Goal: Task Accomplishment & Management: Book appointment/travel/reservation

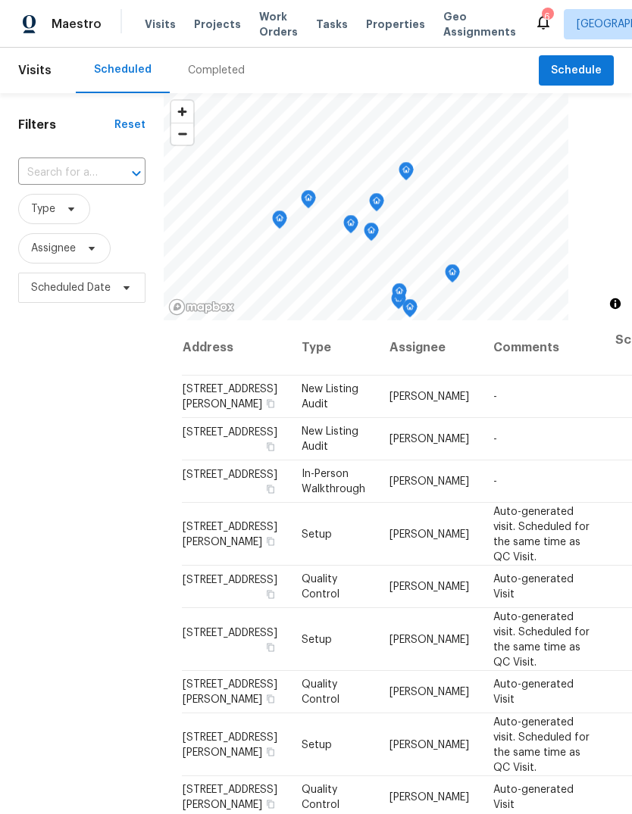
click at [233, 62] on div "Completed" at bounding box center [216, 70] width 93 height 45
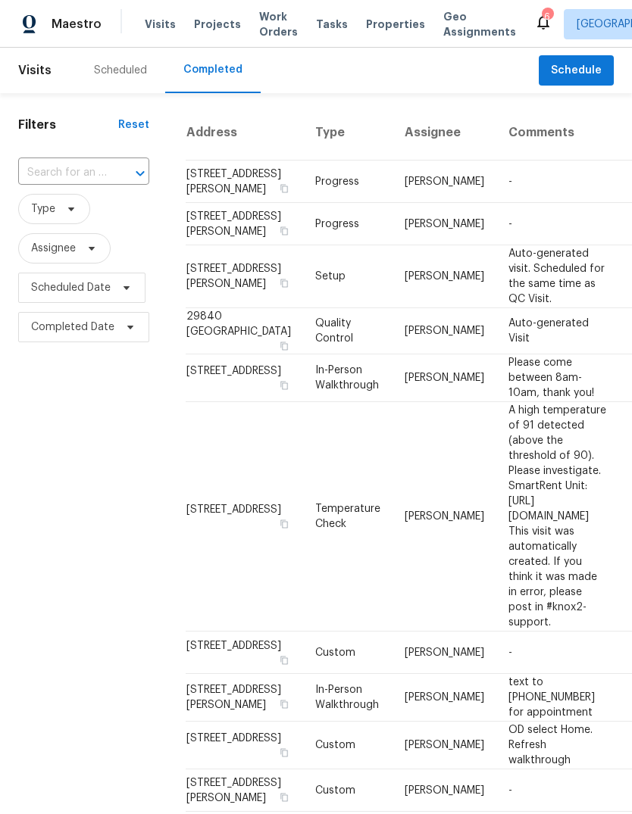
click at [127, 85] on div "Scheduled" at bounding box center [120, 70] width 89 height 45
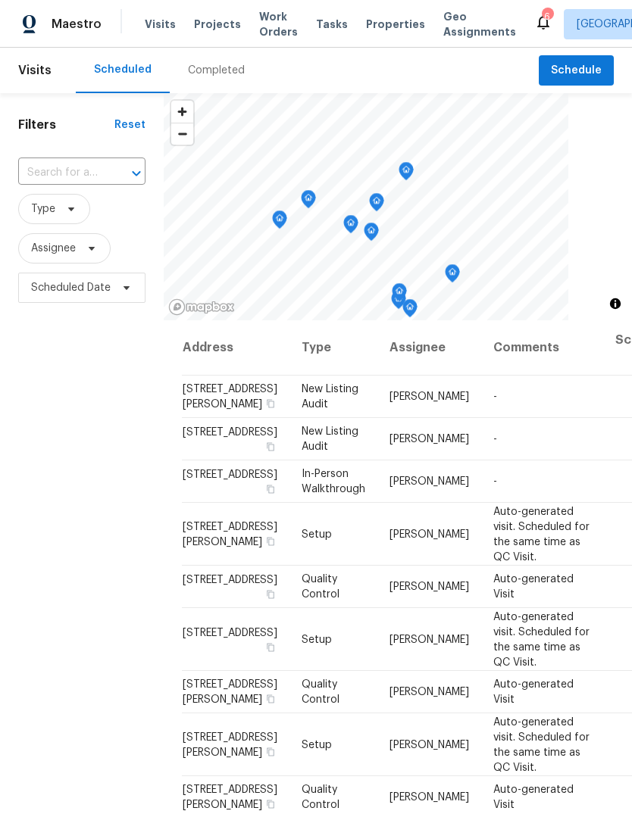
click at [388, 20] on span "Properties" at bounding box center [395, 24] width 59 height 15
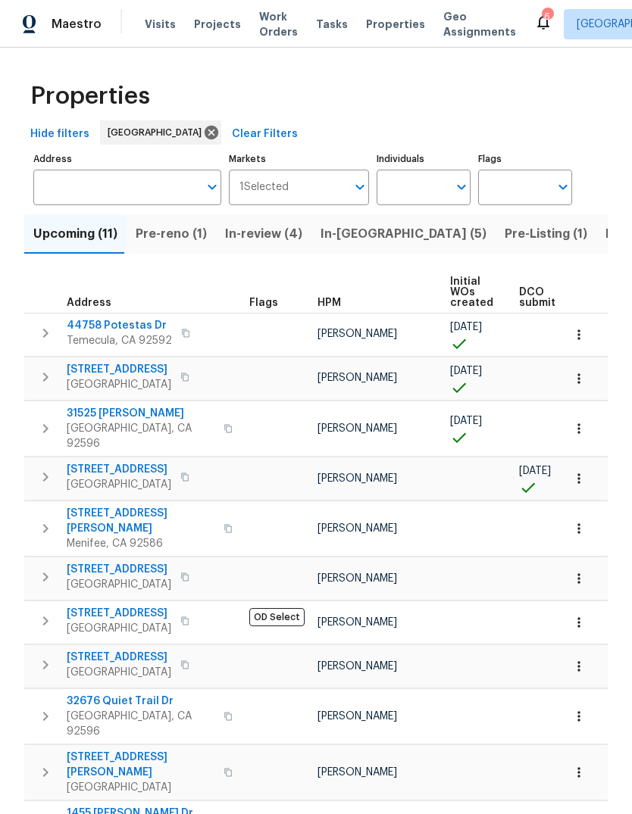
click at [413, 181] on input "Individuals" at bounding box center [412, 188] width 71 height 36
type input "[PERSON_NAME]"
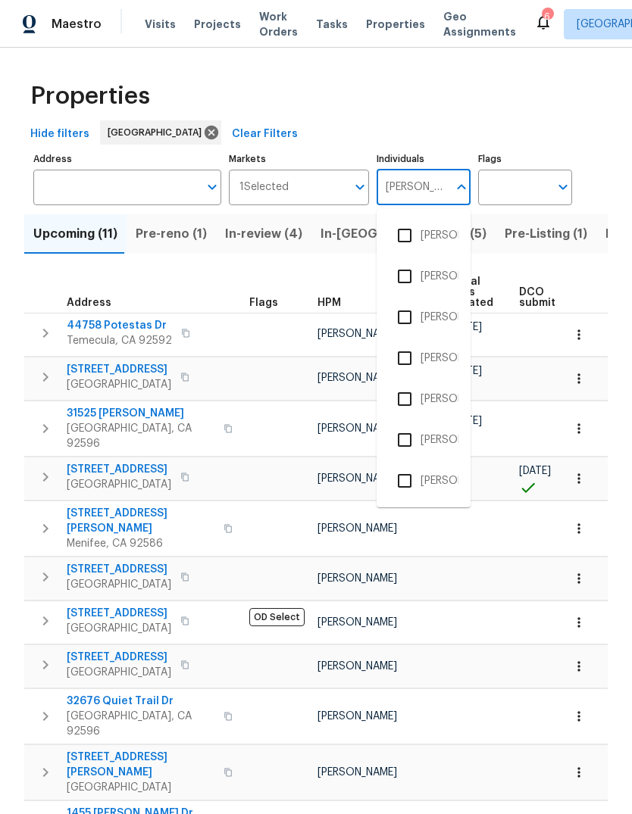
click at [436, 314] on li "[PERSON_NAME]" at bounding box center [424, 318] width 70 height 32
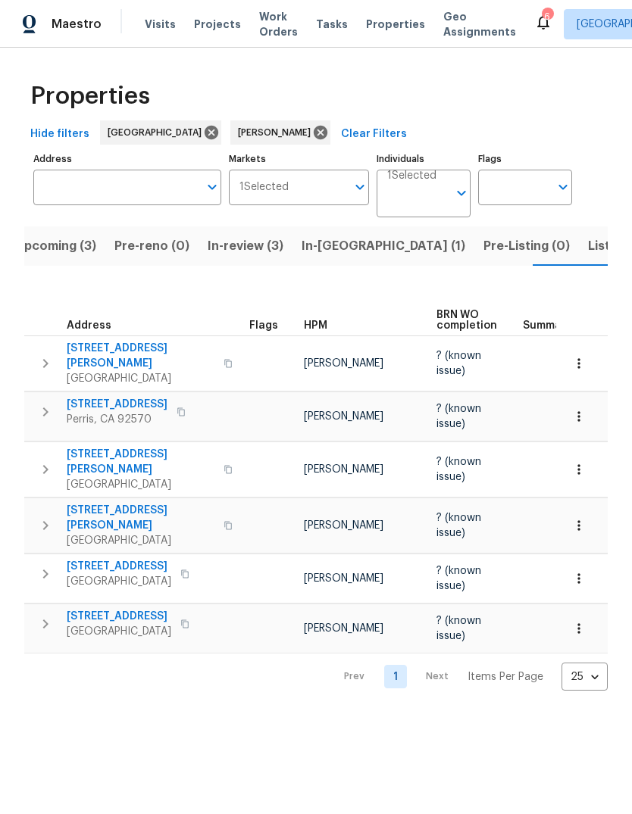
click at [588, 249] on span "Listed (1)" at bounding box center [615, 246] width 55 height 21
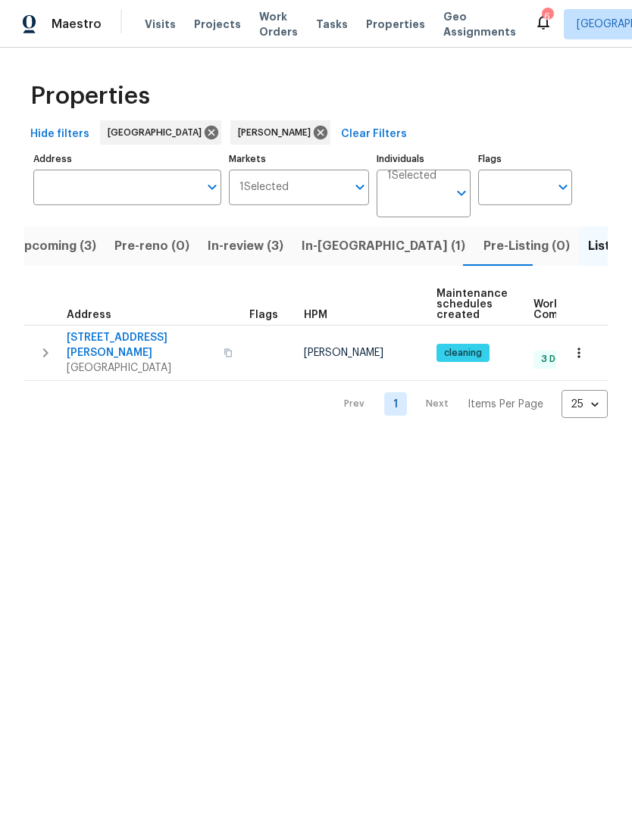
click at [154, 30] on span "Visits" at bounding box center [160, 24] width 31 height 15
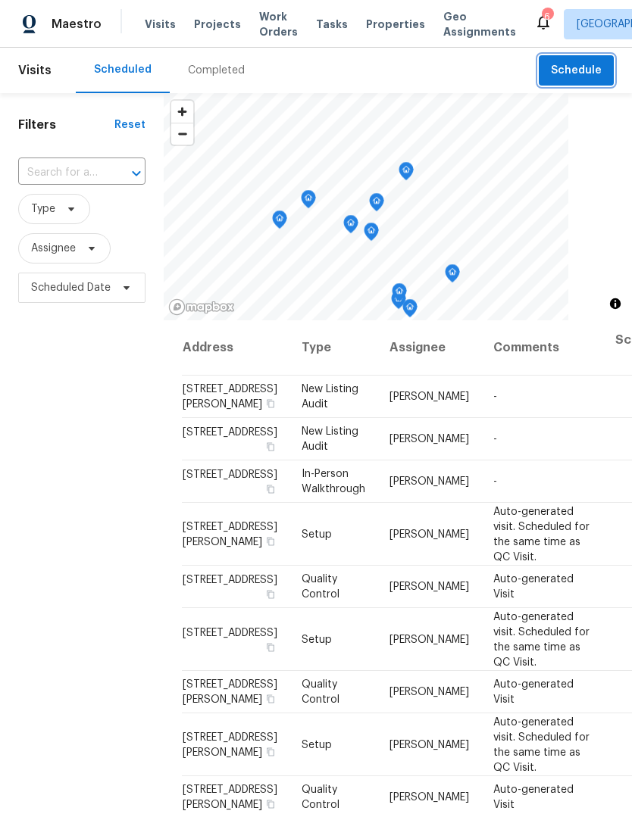
click at [595, 73] on span "Schedule" at bounding box center [576, 70] width 51 height 19
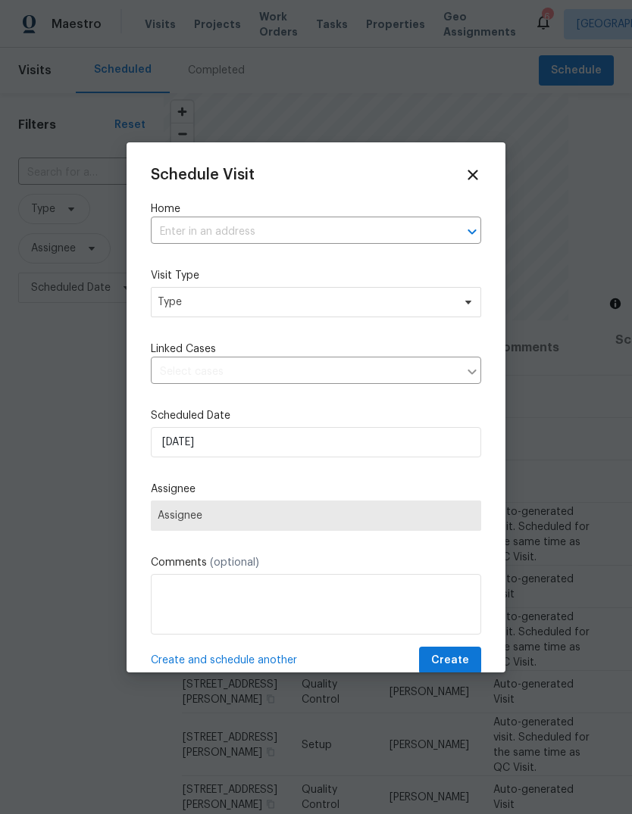
click at [210, 236] on input "text" at bounding box center [295, 231] width 288 height 23
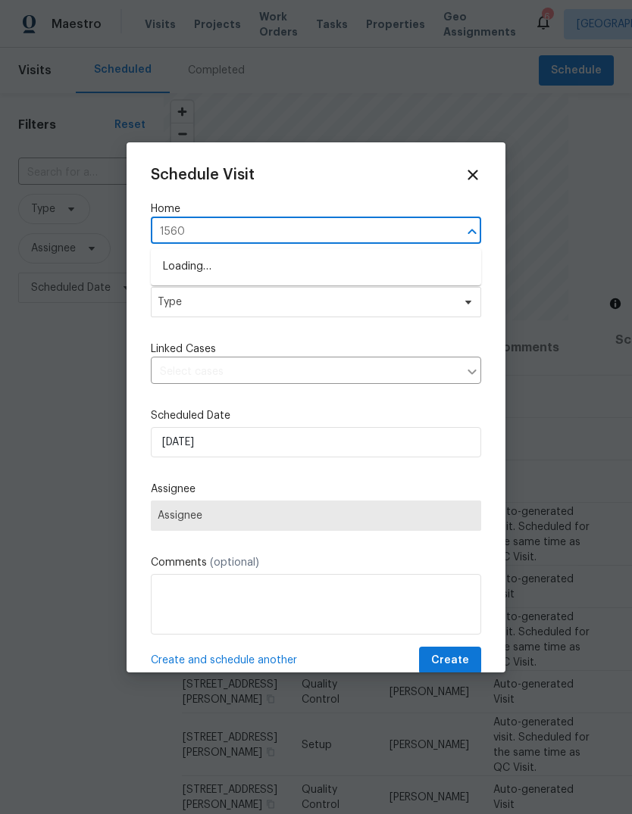
type input "15605"
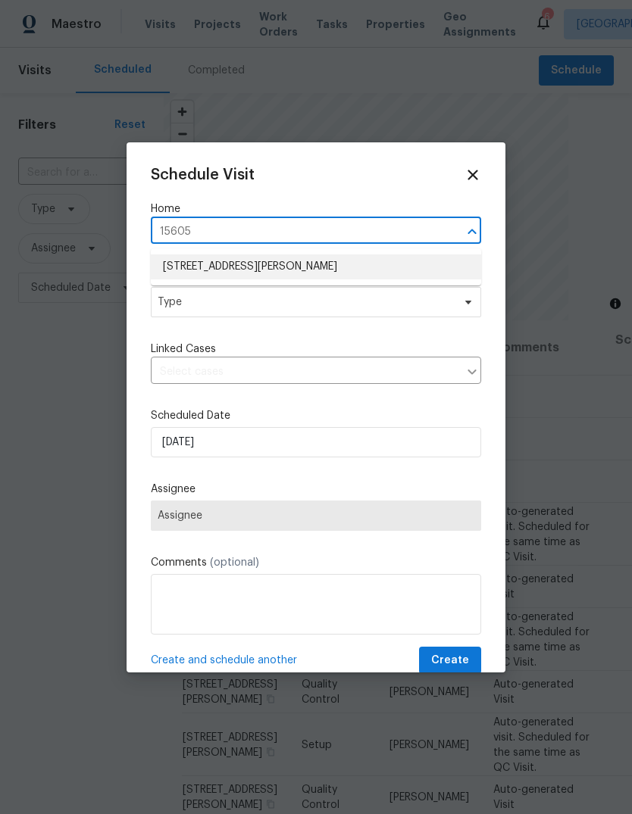
click at [337, 264] on li "[STREET_ADDRESS][PERSON_NAME]" at bounding box center [316, 267] width 330 height 25
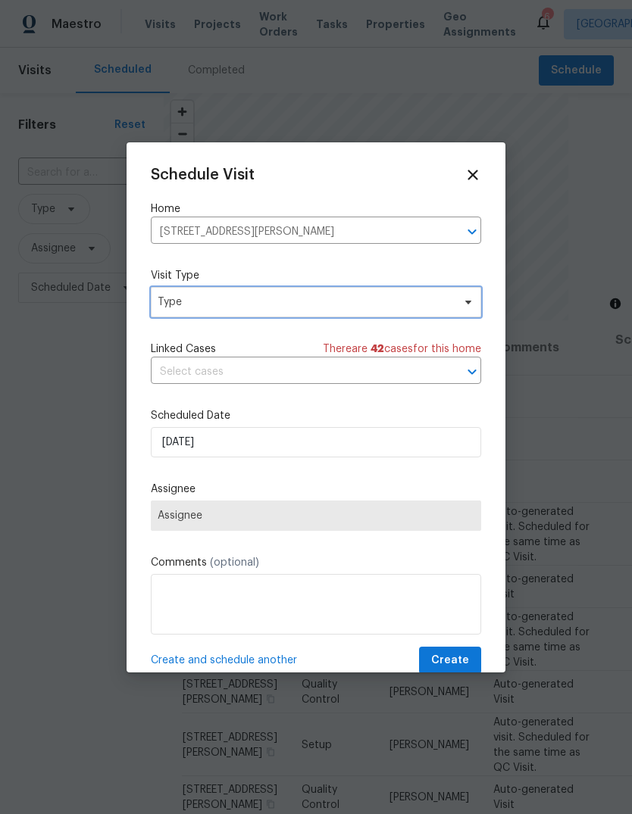
click at [308, 305] on span "Type" at bounding box center [305, 302] width 295 height 15
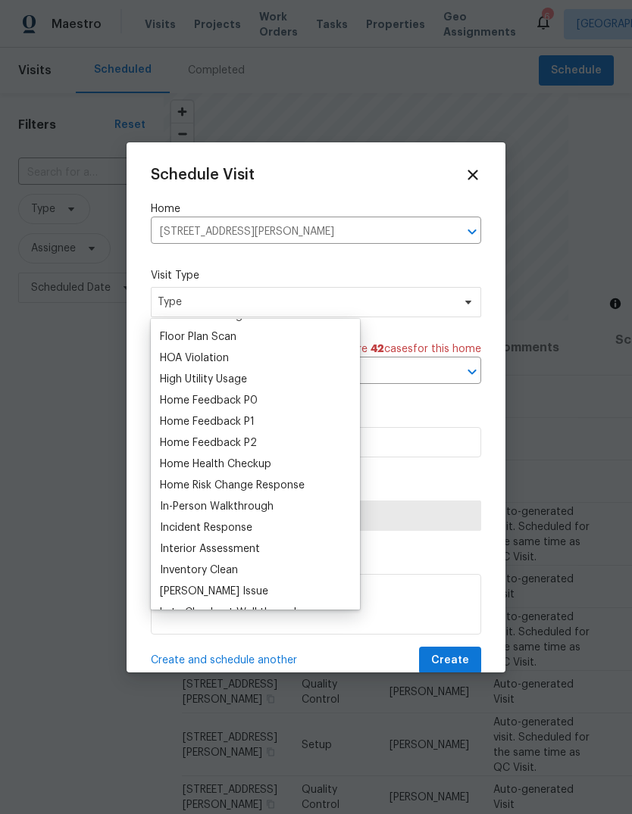
scroll to position [397, 0]
click at [249, 468] on div "Home Health Checkup" at bounding box center [215, 465] width 111 height 15
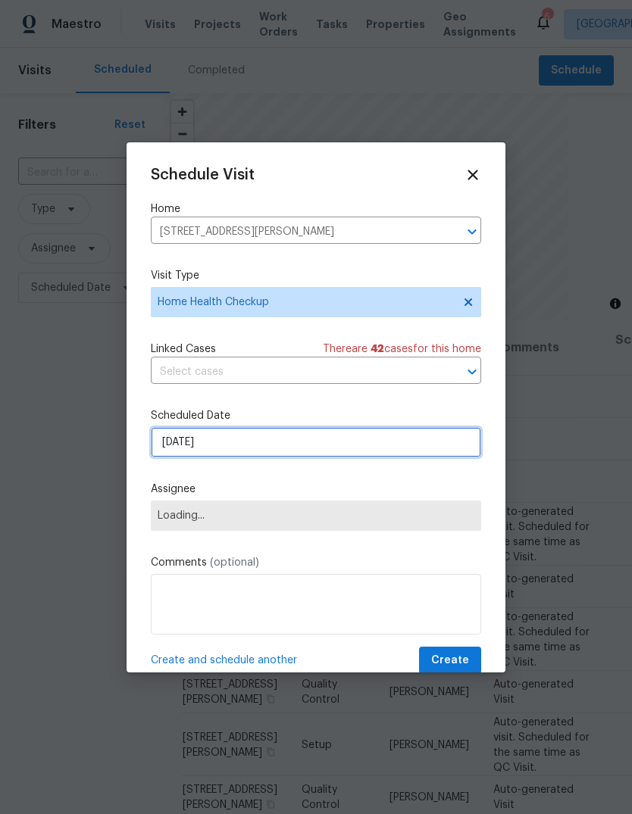
click at [267, 446] on input "[DATE]" at bounding box center [316, 442] width 330 height 30
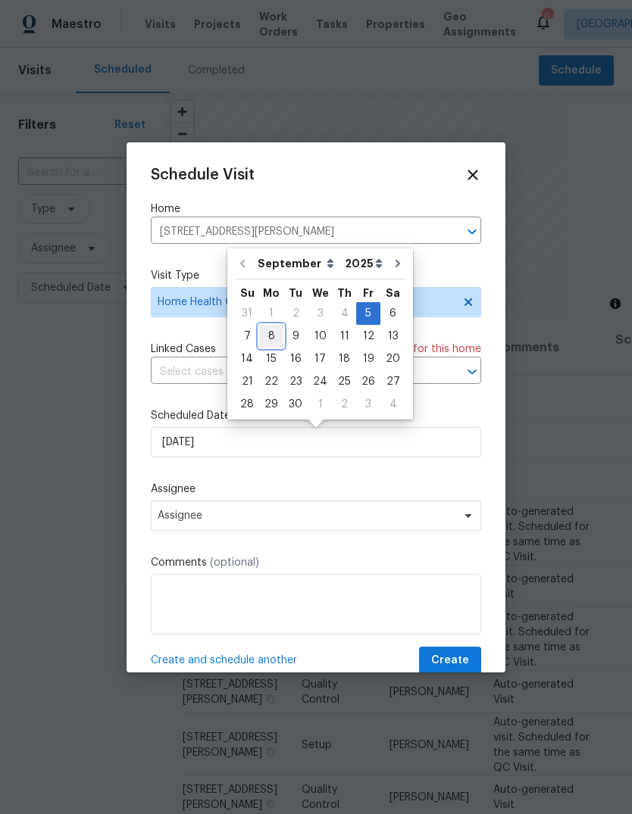
click at [277, 335] on div "8" at bounding box center [271, 336] width 24 height 21
type input "[DATE]"
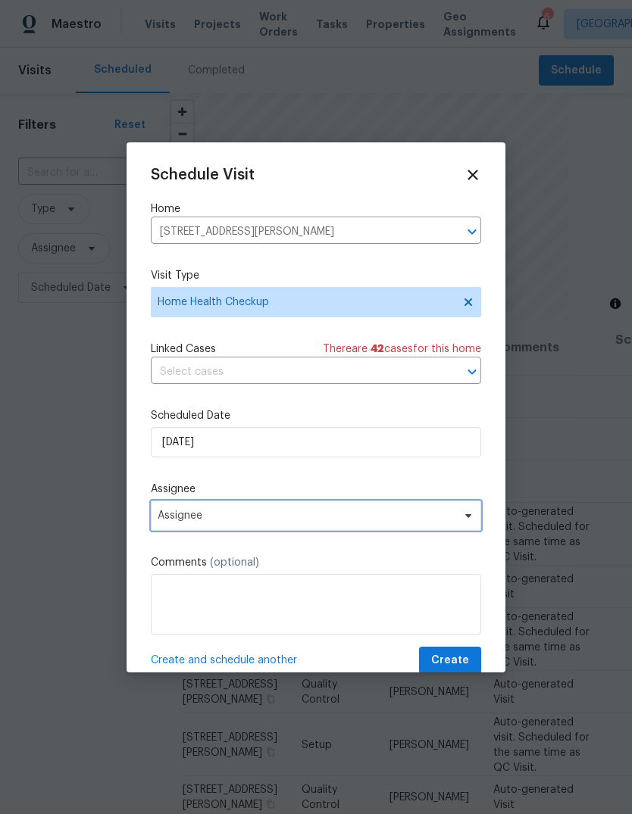
click at [274, 518] on span "Assignee" at bounding box center [306, 516] width 297 height 12
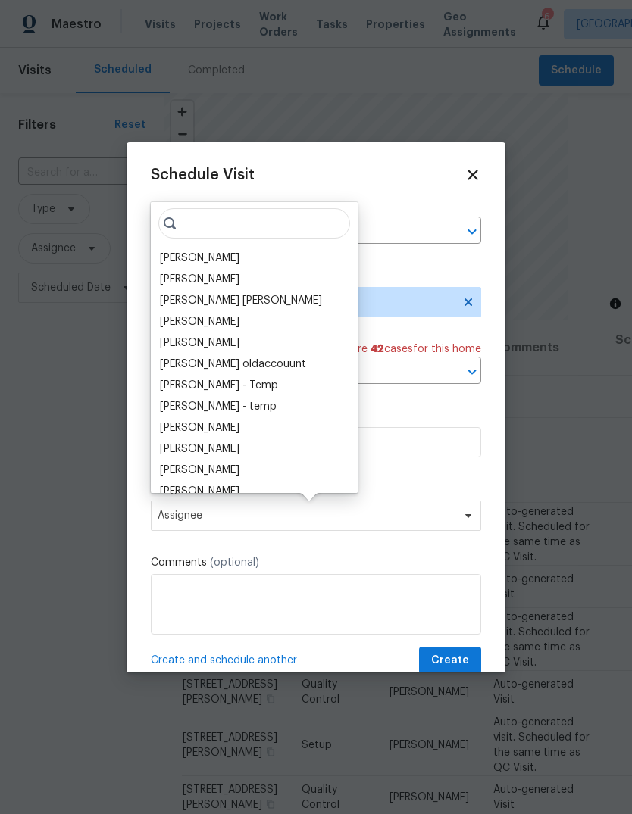
click at [199, 255] on div "[PERSON_NAME]" at bounding box center [200, 258] width 80 height 15
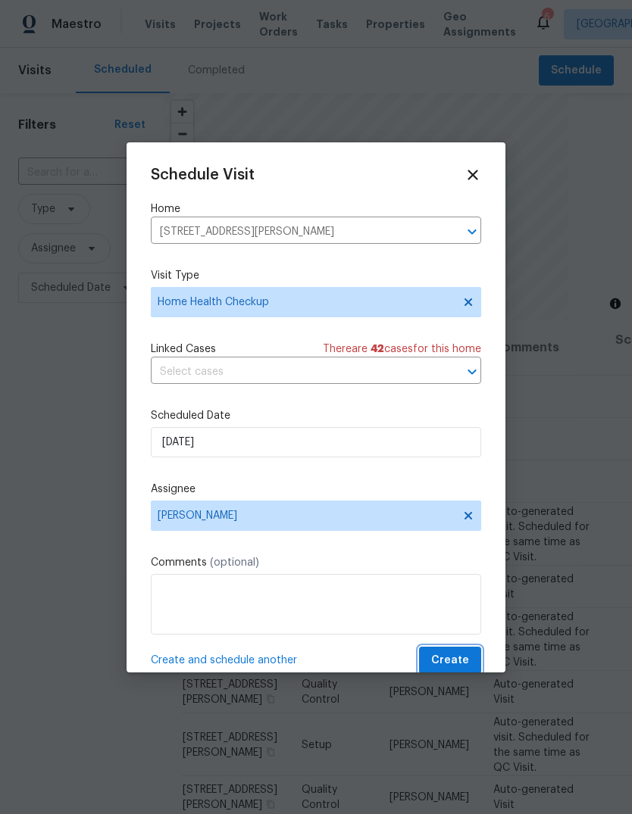
click at [467, 658] on span "Create" at bounding box center [450, 661] width 38 height 19
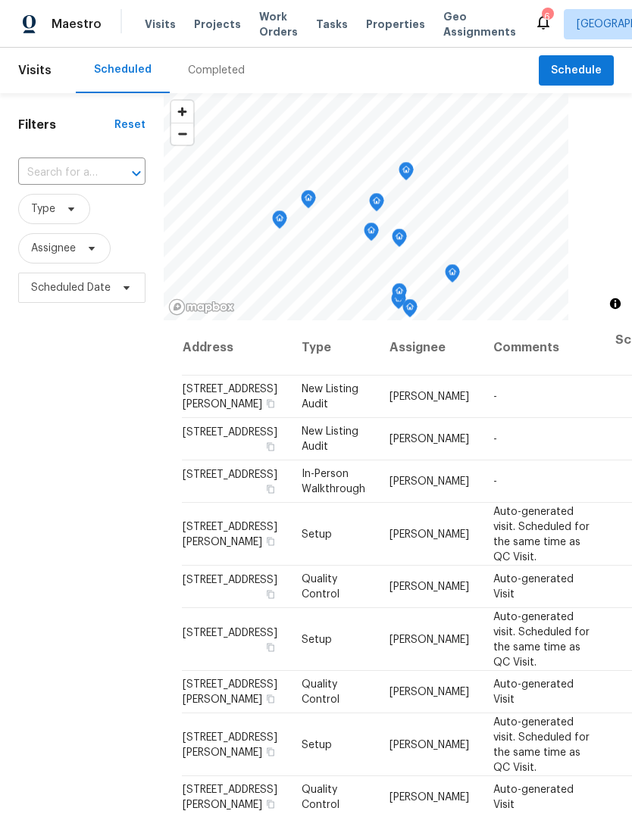
click at [316, 27] on span "Tasks" at bounding box center [332, 24] width 32 height 11
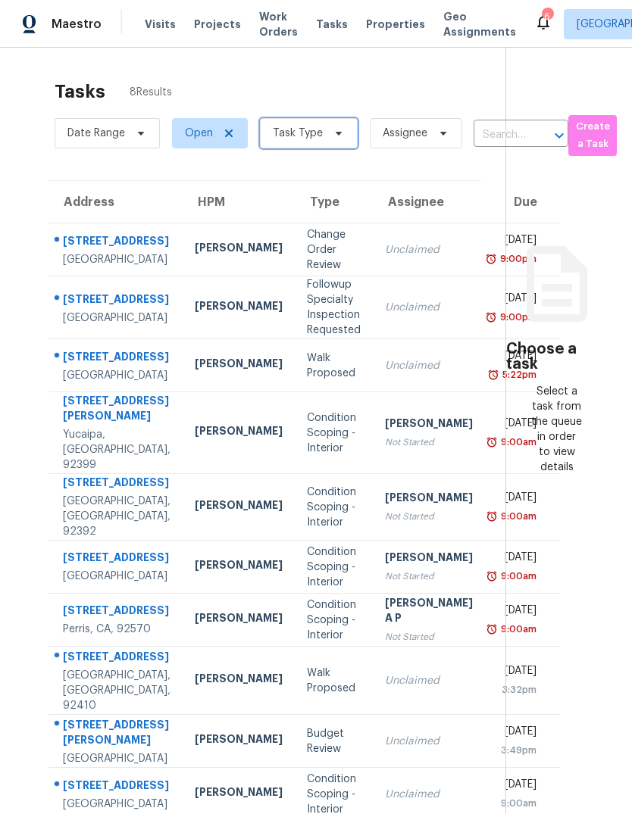
click at [334, 127] on icon at bounding box center [339, 133] width 12 height 12
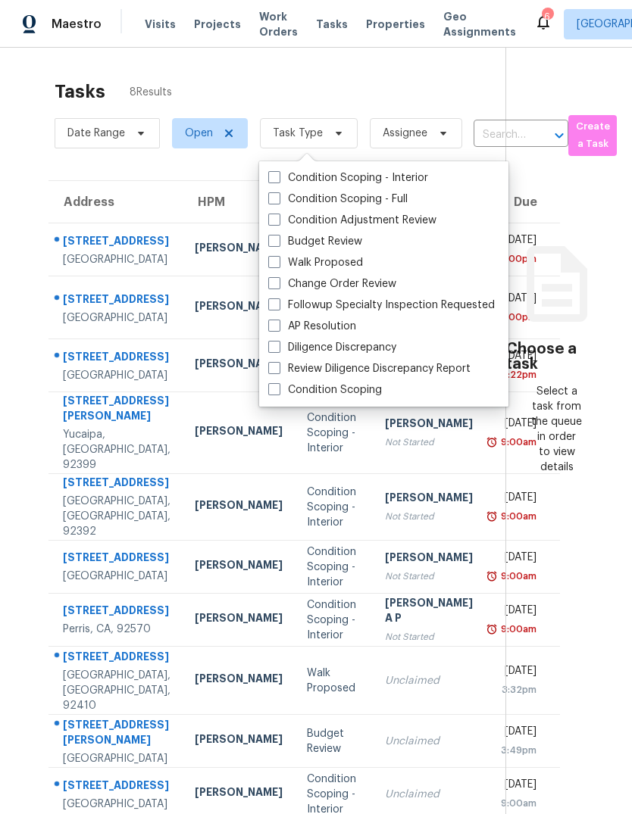
click at [355, 234] on label "Budget Review" at bounding box center [315, 241] width 94 height 15
click at [278, 234] on input "Budget Review" at bounding box center [273, 239] width 10 height 10
checkbox input "true"
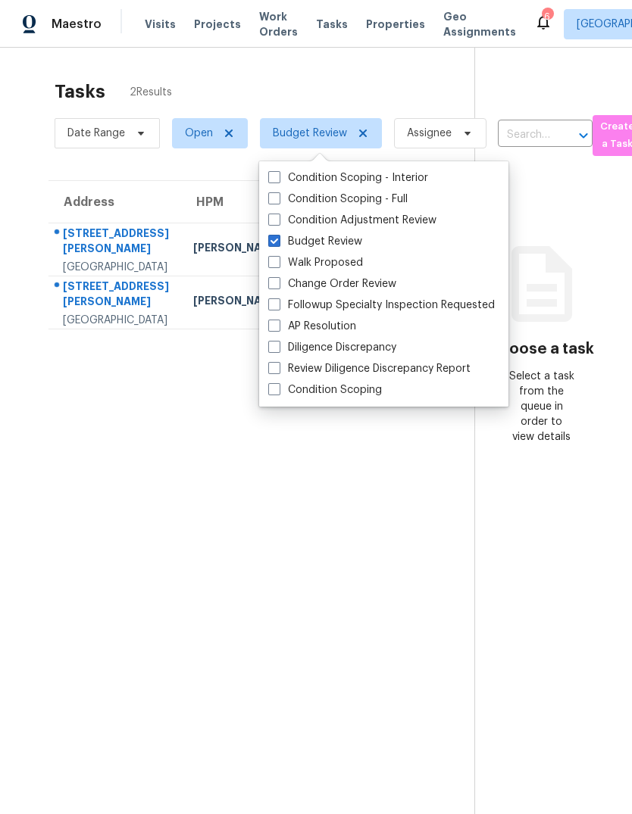
click at [381, 622] on section "Tasks 2 Results Date Range Open Budget Review Assignee ​ Create a Task Address …" at bounding box center [249, 467] width 450 height 790
